Goal: Transaction & Acquisition: Obtain resource

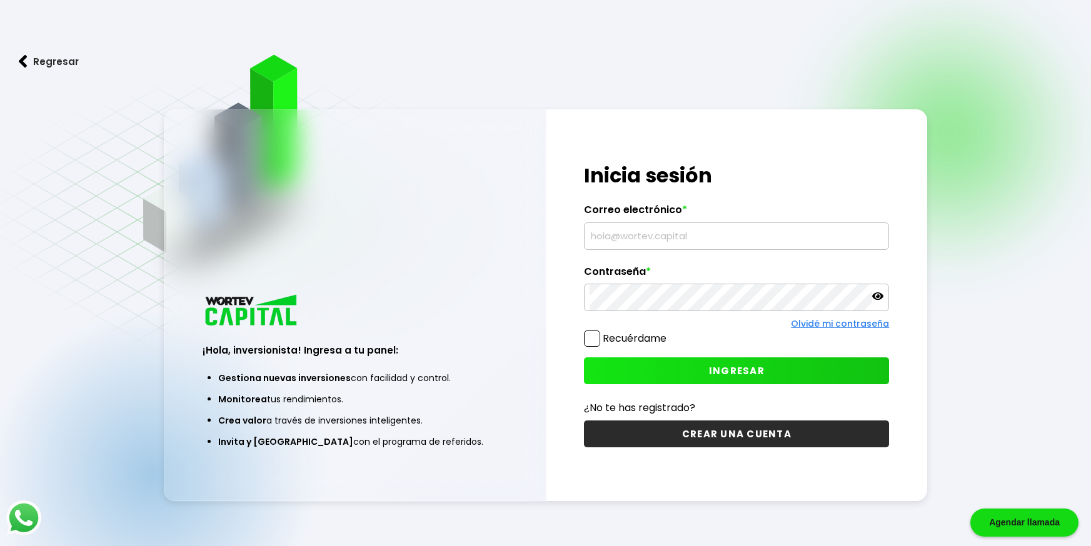
type input "[EMAIL_ADDRESS][DOMAIN_NAME]"
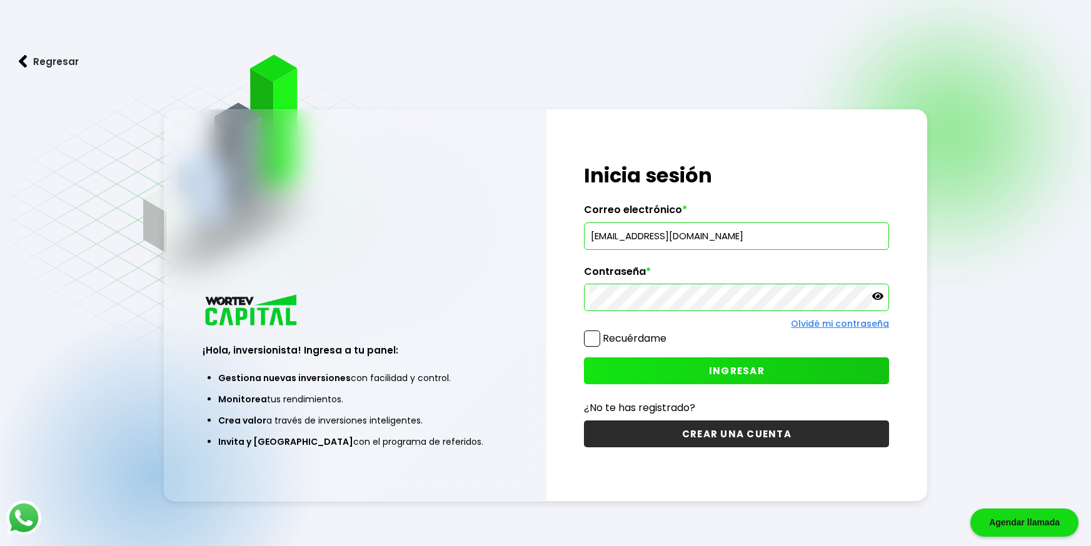
click at [739, 376] on span "INGRESAR" at bounding box center [737, 370] width 56 height 13
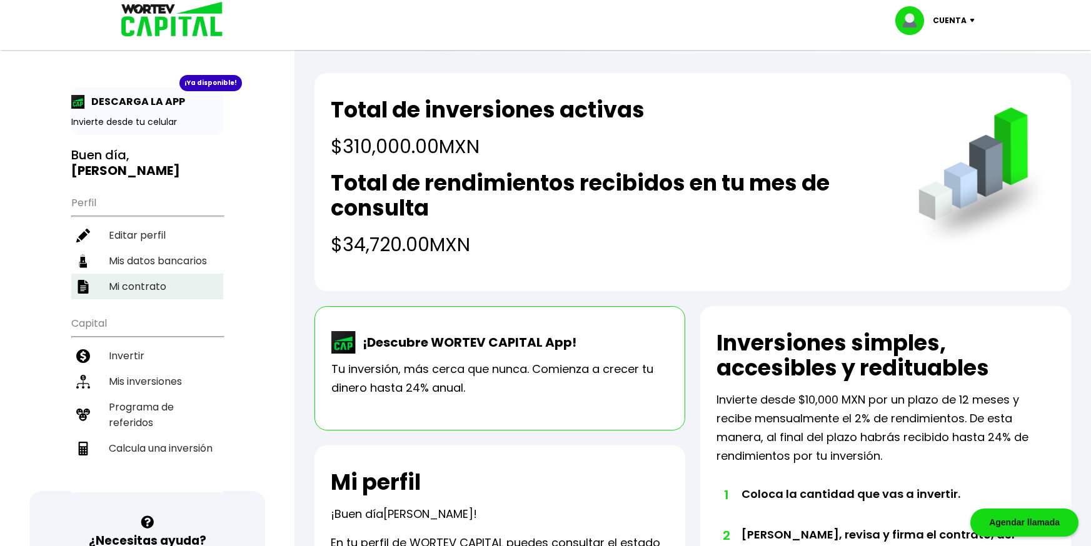
click at [155, 274] on li "Mi contrato" at bounding box center [147, 287] width 152 height 26
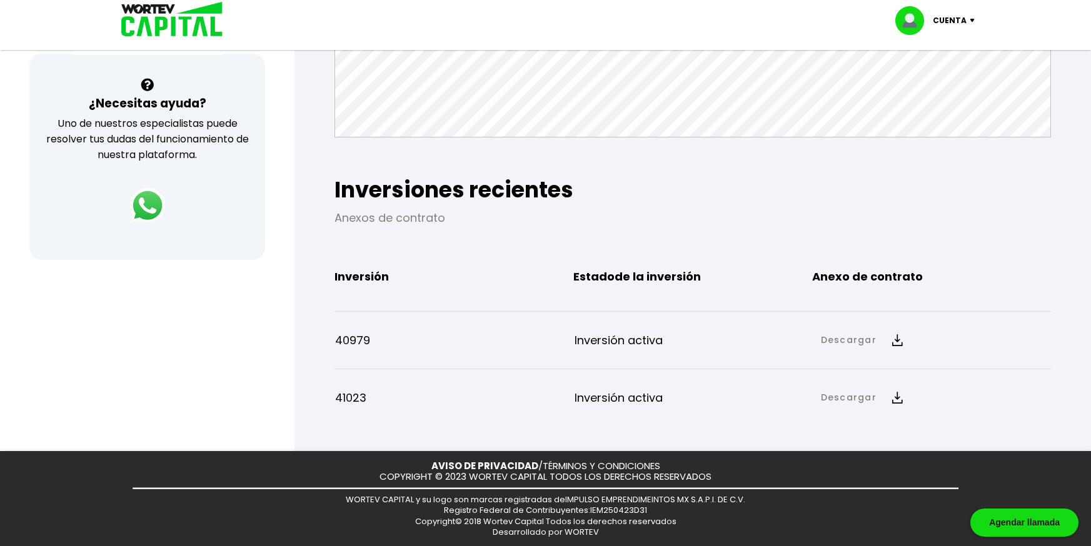
scroll to position [439, 0]
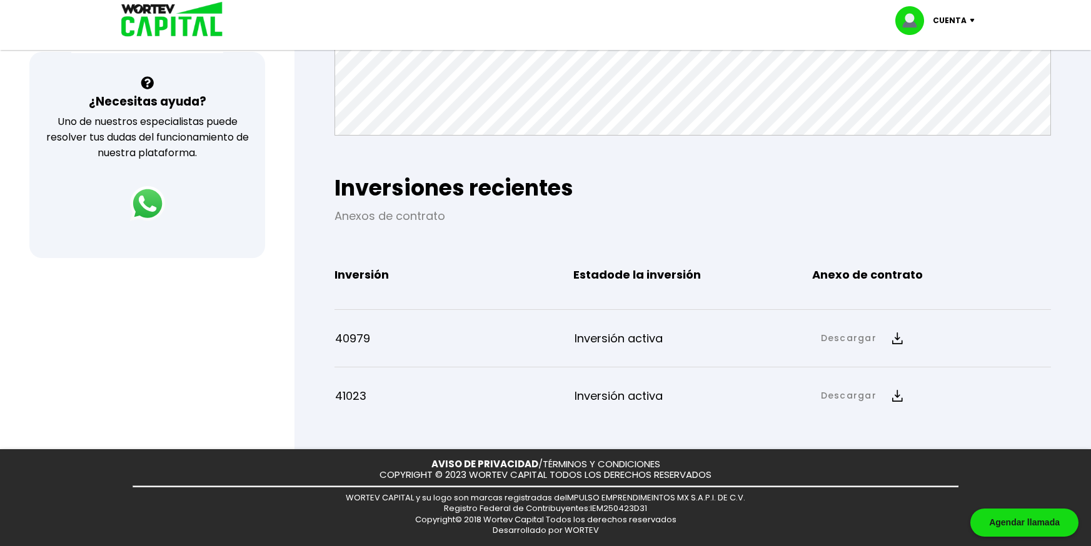
click at [854, 341] on link "Descargar" at bounding box center [849, 338] width 56 height 13
click at [916, 382] on link "Anexo de contrato" at bounding box center [951, 381] width 93 height 16
click at [857, 401] on link "Descargar" at bounding box center [849, 395] width 56 height 13
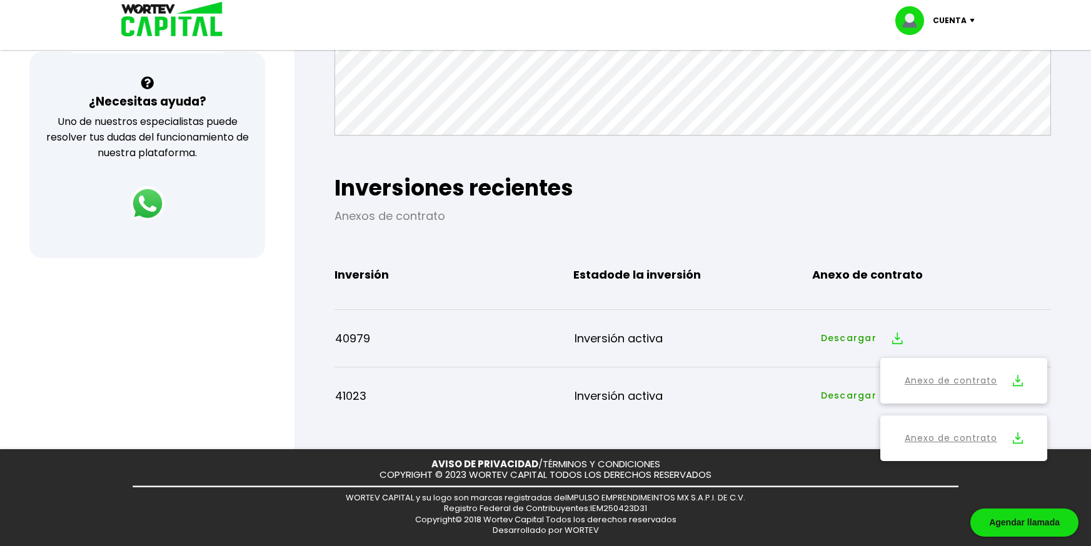
click at [930, 434] on link "Anexo de contrato" at bounding box center [951, 439] width 93 height 16
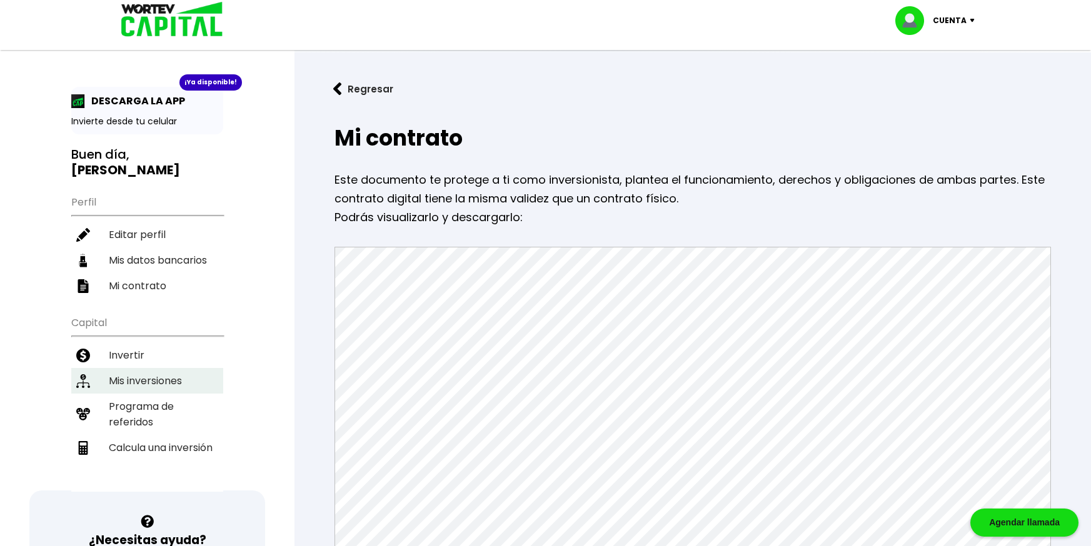
scroll to position [0, 0]
click at [79, 99] on img at bounding box center [78, 102] width 14 height 14
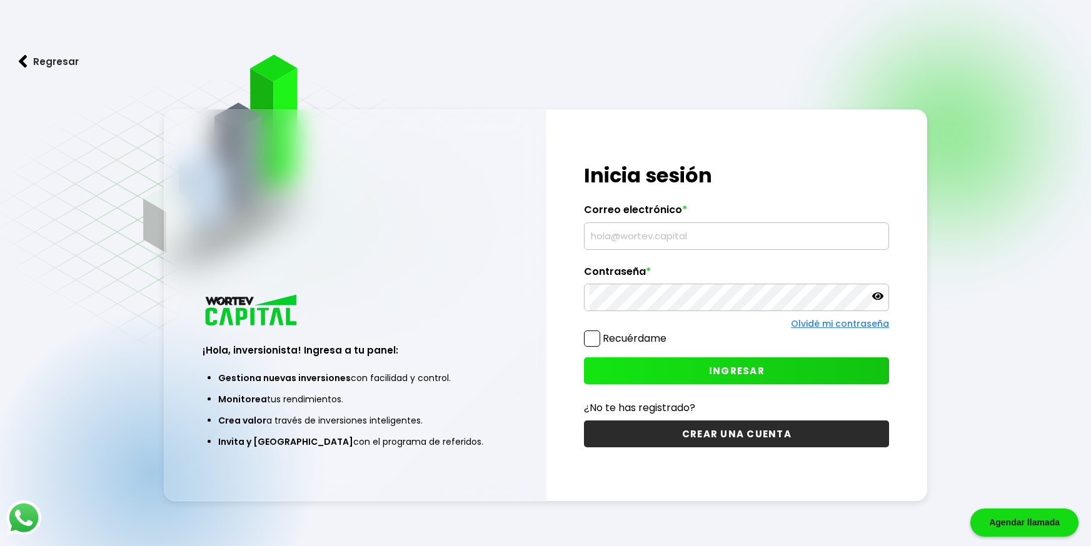
type input "[EMAIL_ADDRESS][DOMAIN_NAME]"
